Goal: Find specific page/section: Find specific page/section

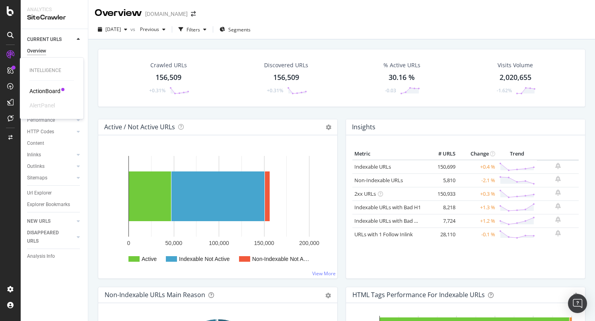
click at [39, 88] on div "ActionBoard" at bounding box center [44, 91] width 31 height 8
